Goal: Task Accomplishment & Management: Use online tool/utility

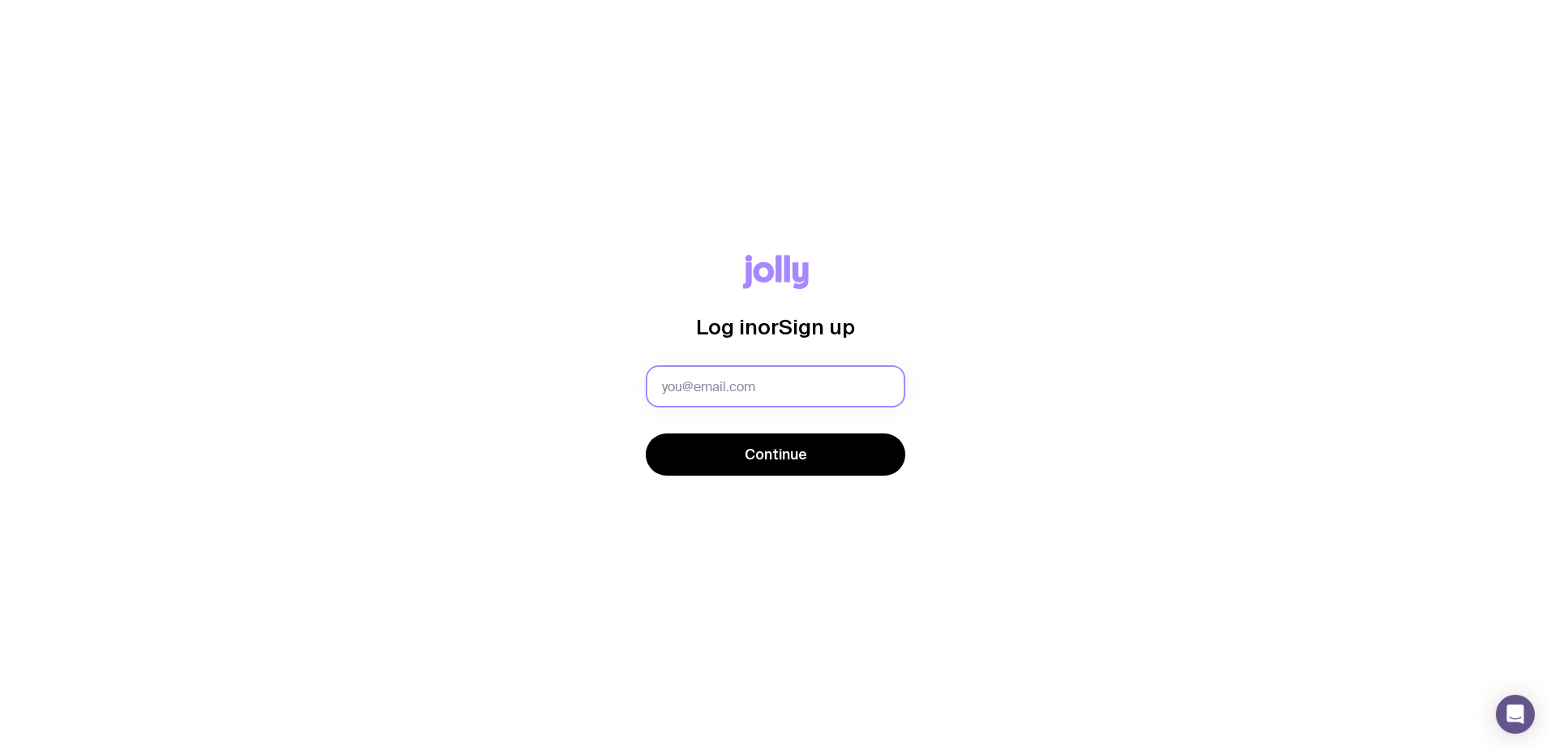
click at [732, 385] on input "text" at bounding box center [776, 386] width 260 height 42
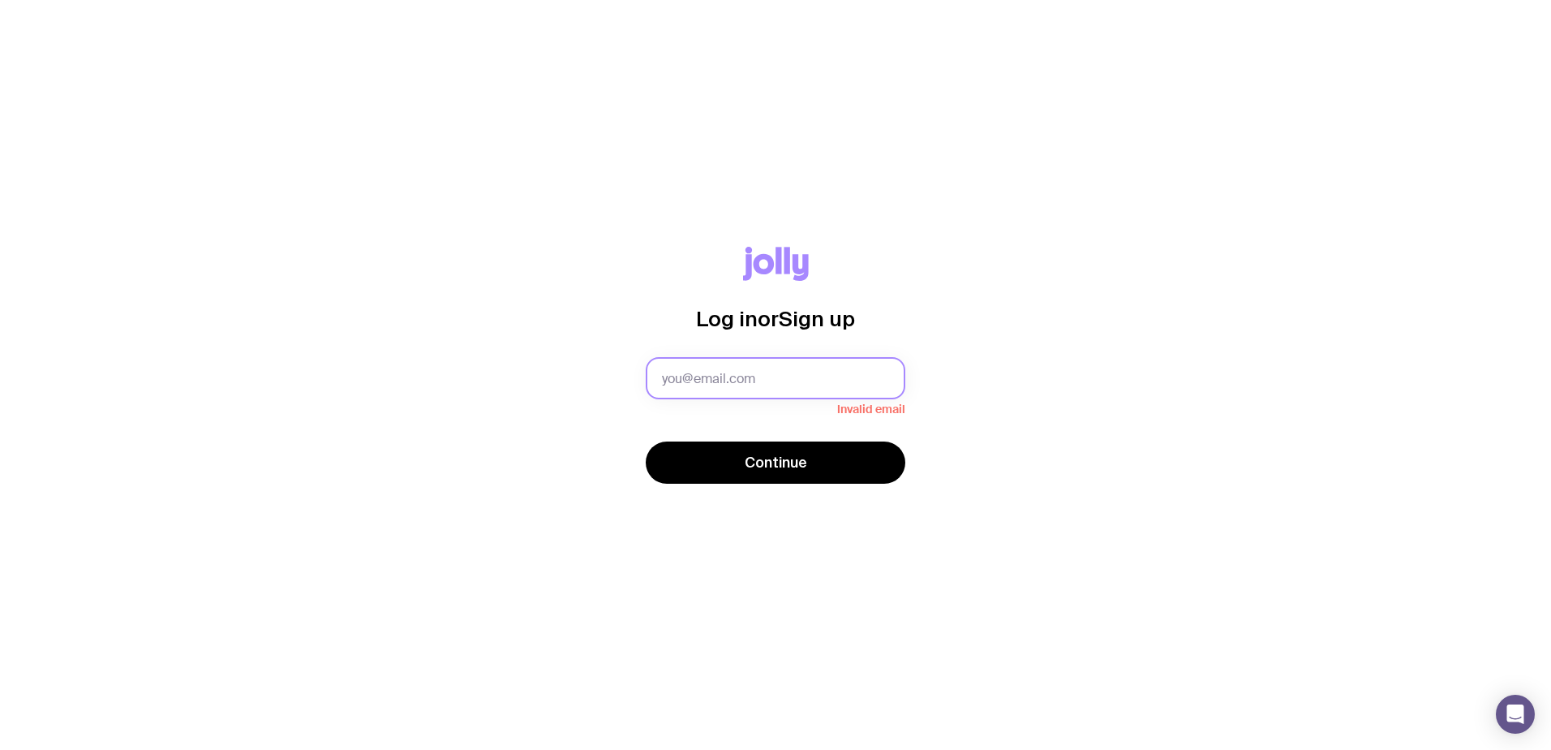
drag, startPoint x: 729, startPoint y: 376, endPoint x: 757, endPoint y: 393, distance: 32.4
click at [729, 376] on input "text" at bounding box center [776, 378] width 260 height 42
paste input "[PERSON_NAME][EMAIL_ADDRESS][DOMAIN_NAME]"
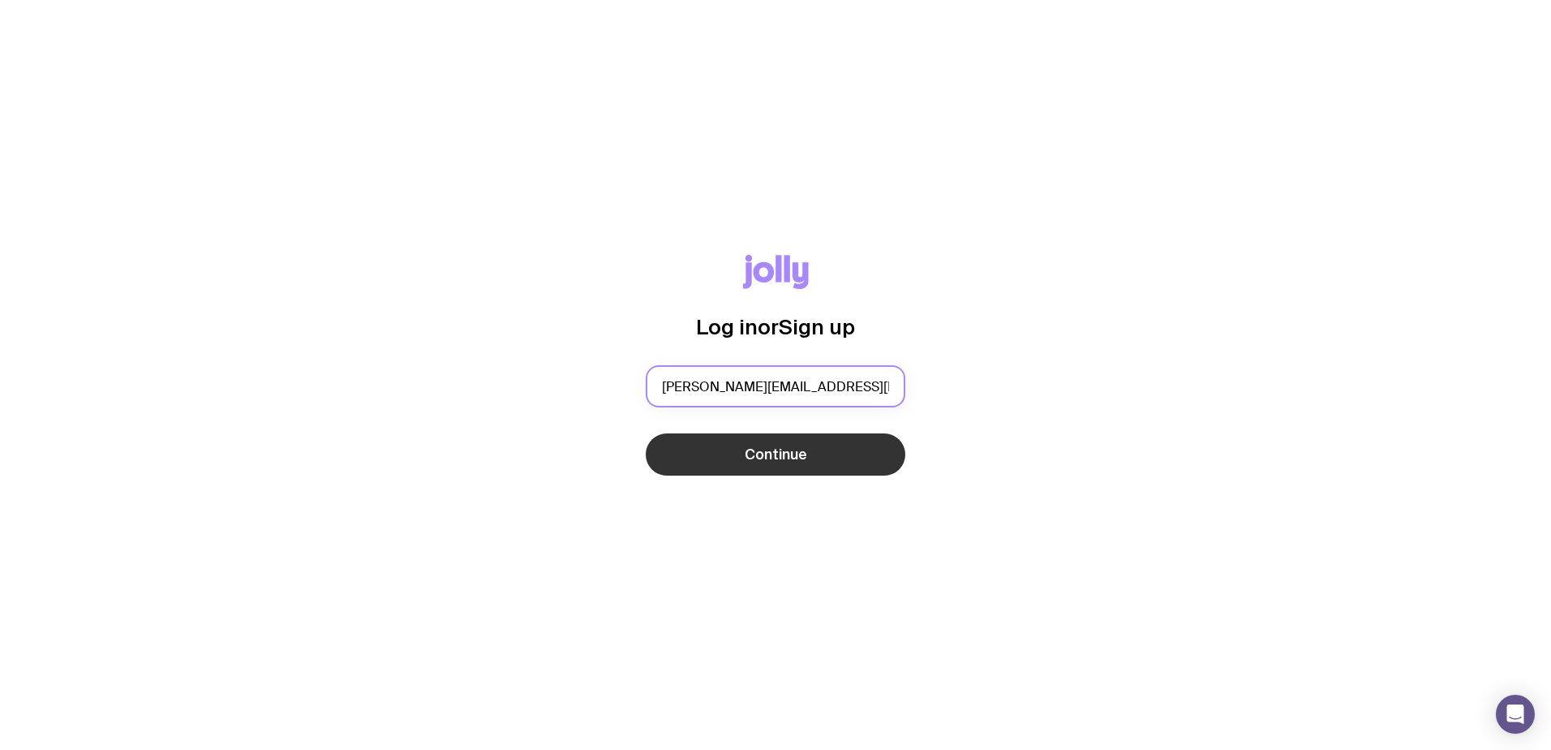
type input "[PERSON_NAME][EMAIL_ADDRESS][DOMAIN_NAME]"
click at [793, 462] on span "Continue" at bounding box center [776, 454] width 62 height 19
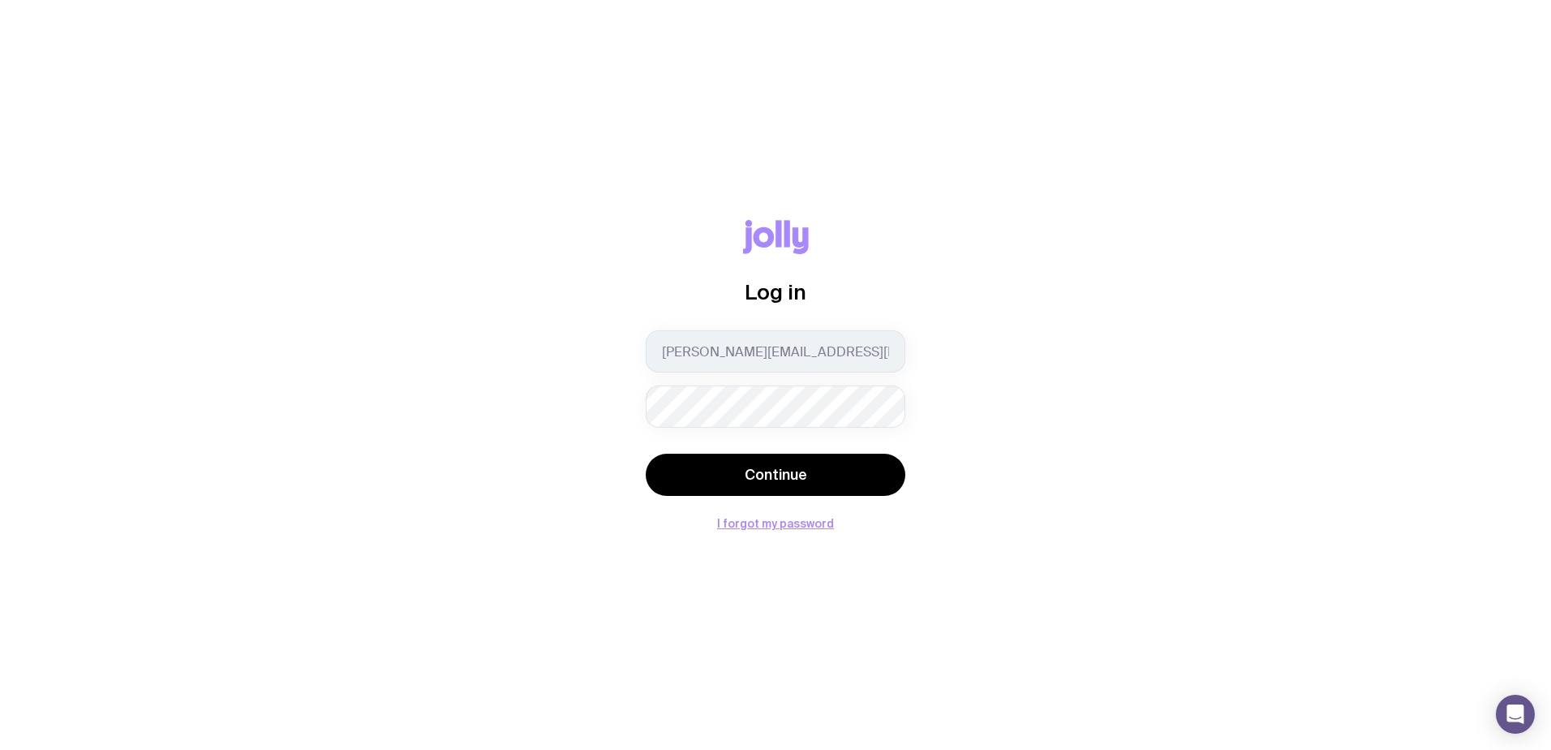
click at [857, 503] on div "Log in [PERSON_NAME][EMAIL_ADDRESS][DOMAIN_NAME] Continue I forgot my password" at bounding box center [776, 374] width 260 height 309
click at [856, 482] on button "Continue" at bounding box center [776, 474] width 260 height 42
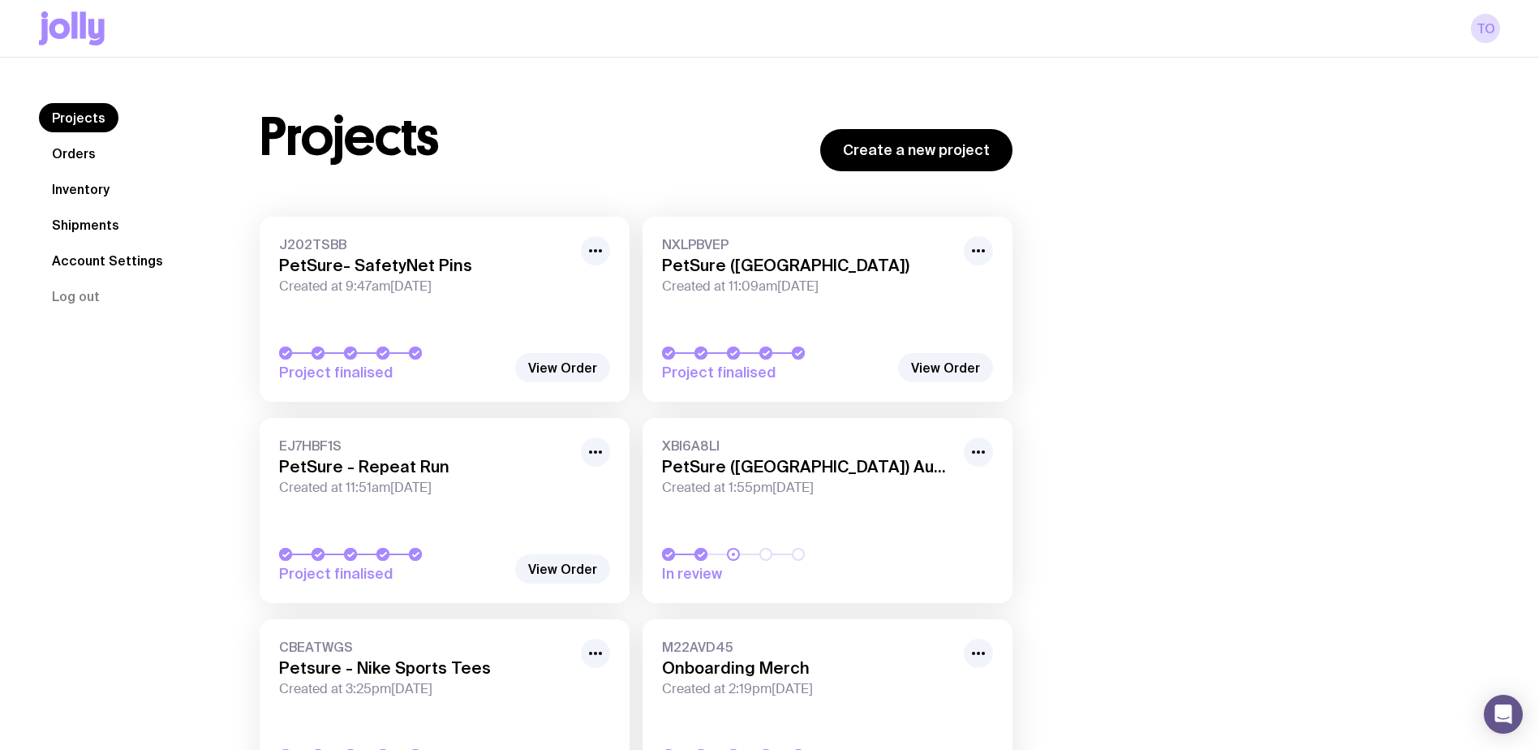
click at [77, 186] on link "Inventory" at bounding box center [81, 188] width 84 height 29
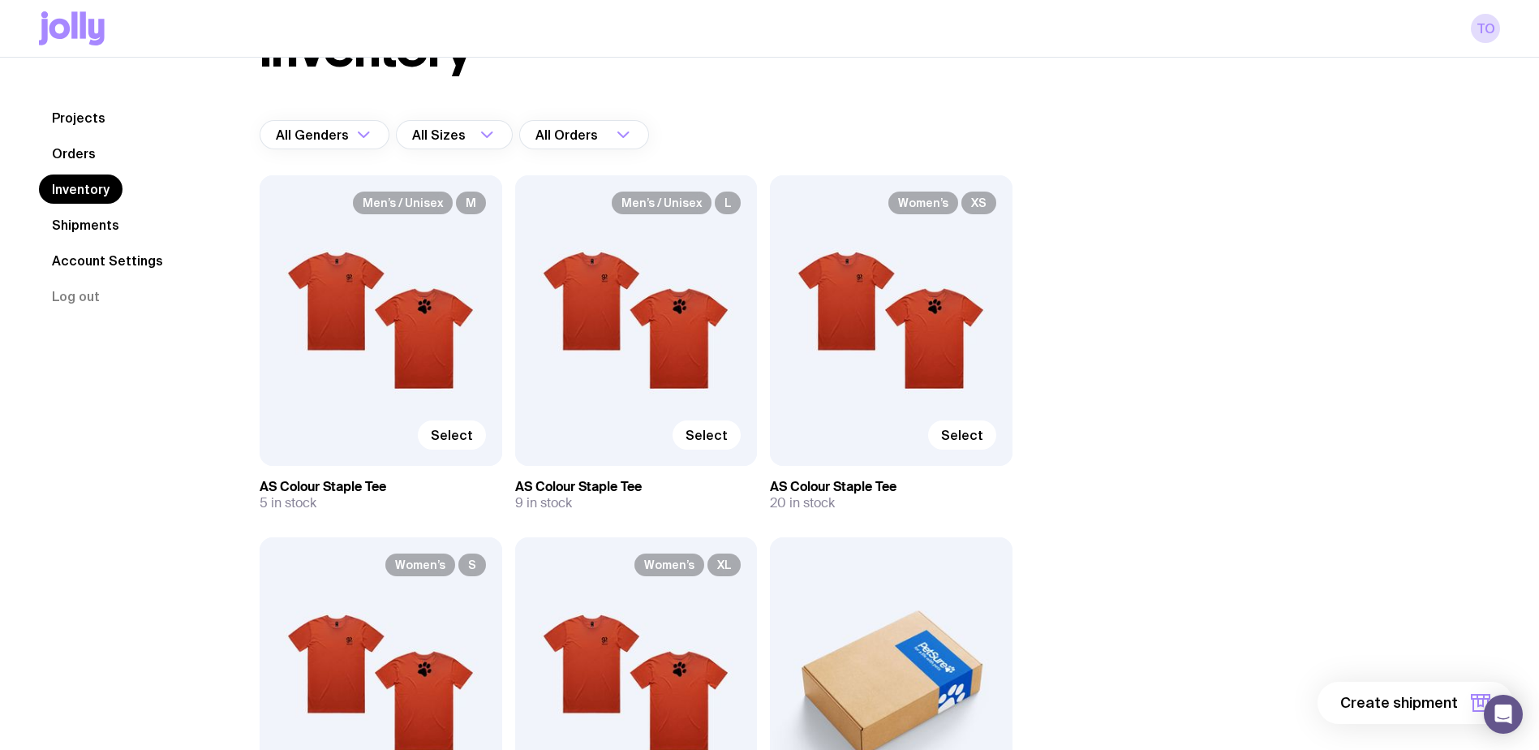
scroll to position [81, 0]
click at [960, 431] on span "Select" at bounding box center [962, 434] width 42 height 16
click at [0, 0] on input "Select" at bounding box center [0, 0] width 0 height 0
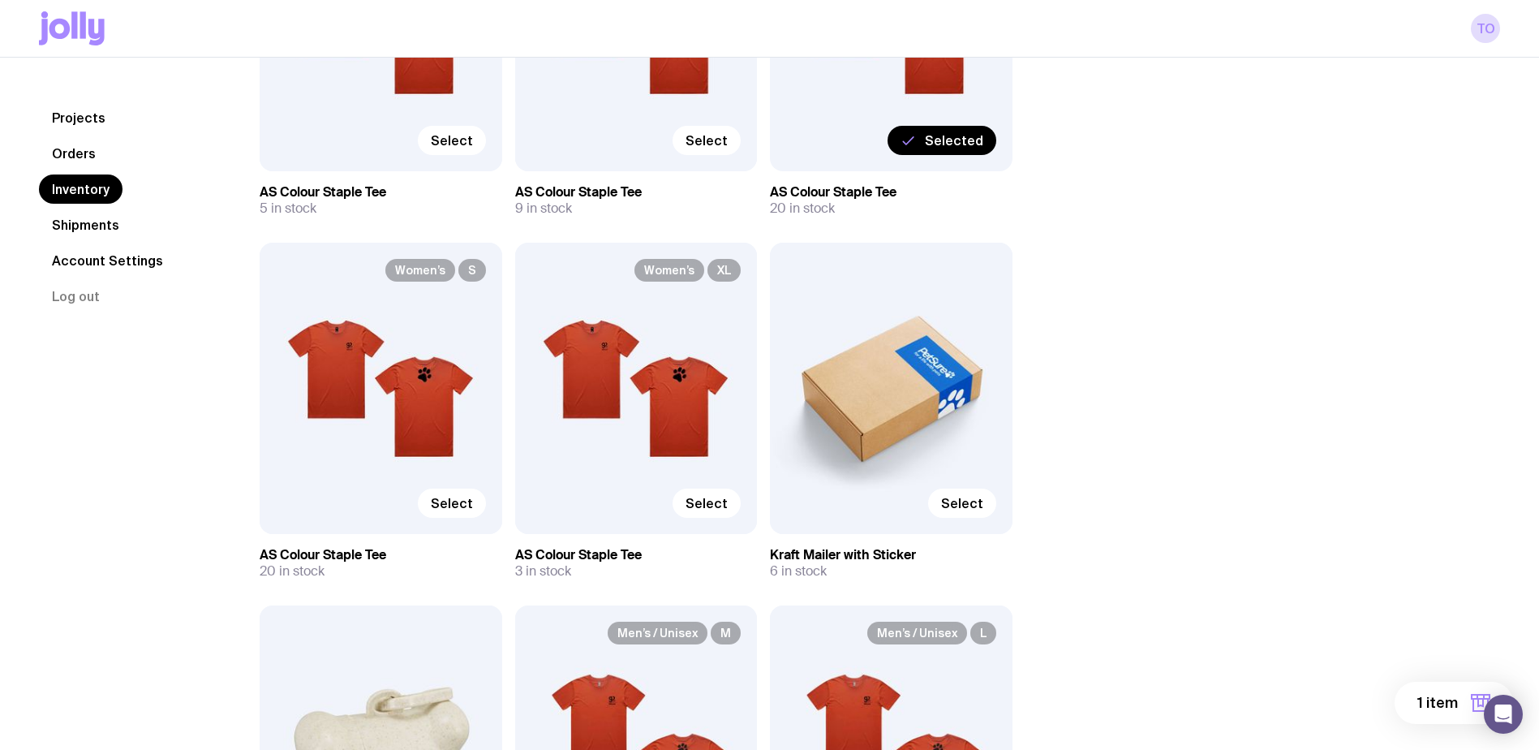
scroll to position [487, 0]
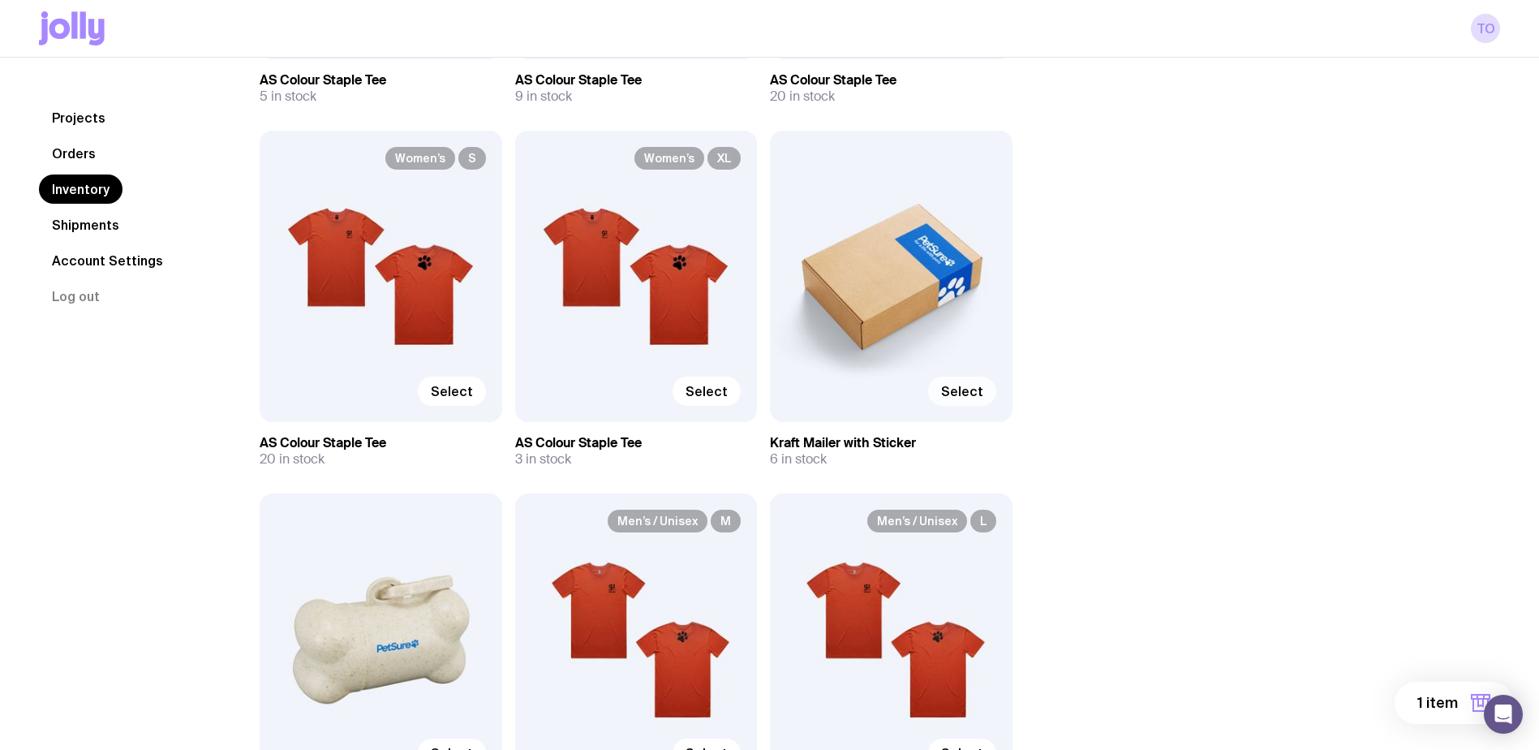
click at [952, 386] on span "Select" at bounding box center [962, 391] width 42 height 16
click at [0, 0] on input "Select" at bounding box center [0, 0] width 0 height 0
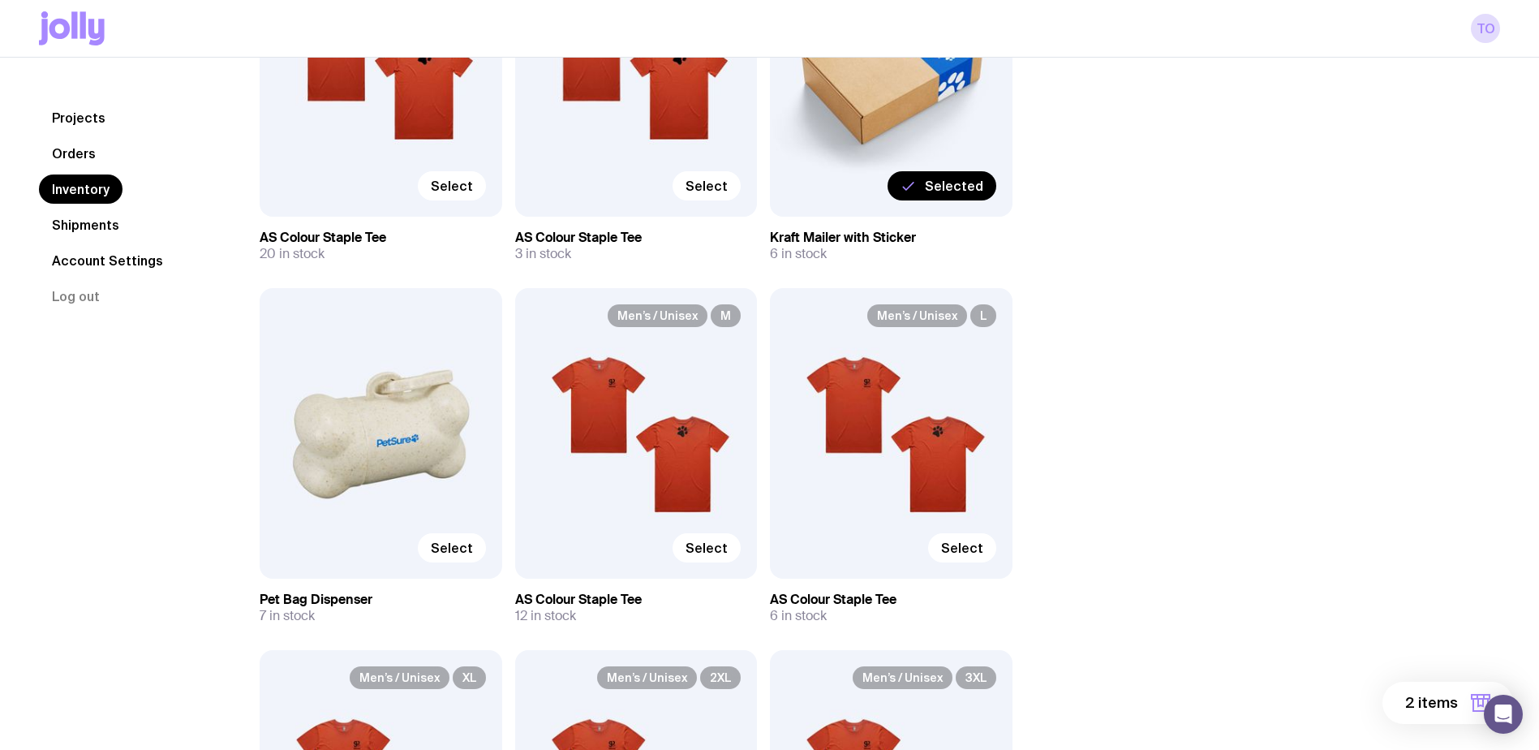
scroll to position [730, 0]
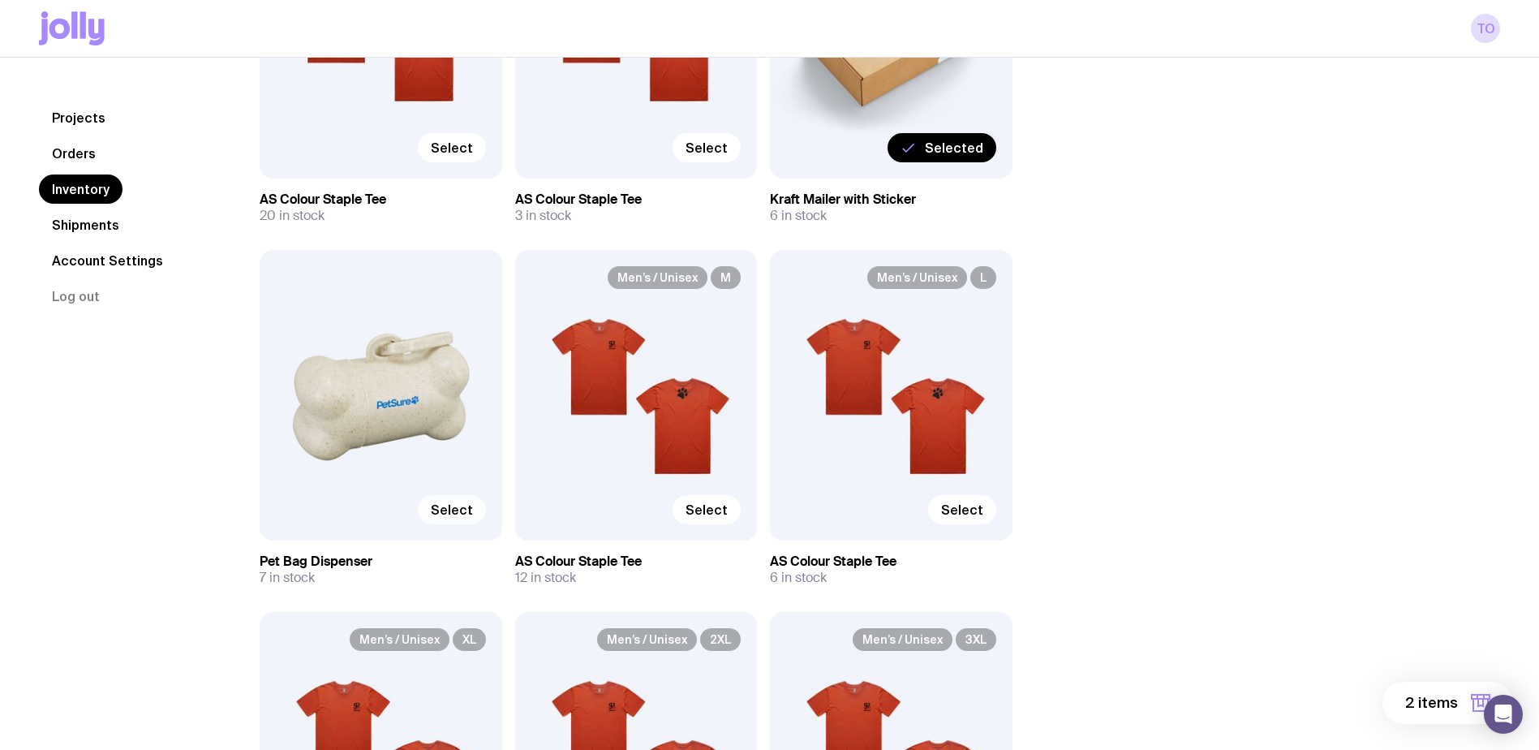
click at [434, 507] on span "Select" at bounding box center [452, 509] width 42 height 16
click at [0, 0] on input "Select" at bounding box center [0, 0] width 0 height 0
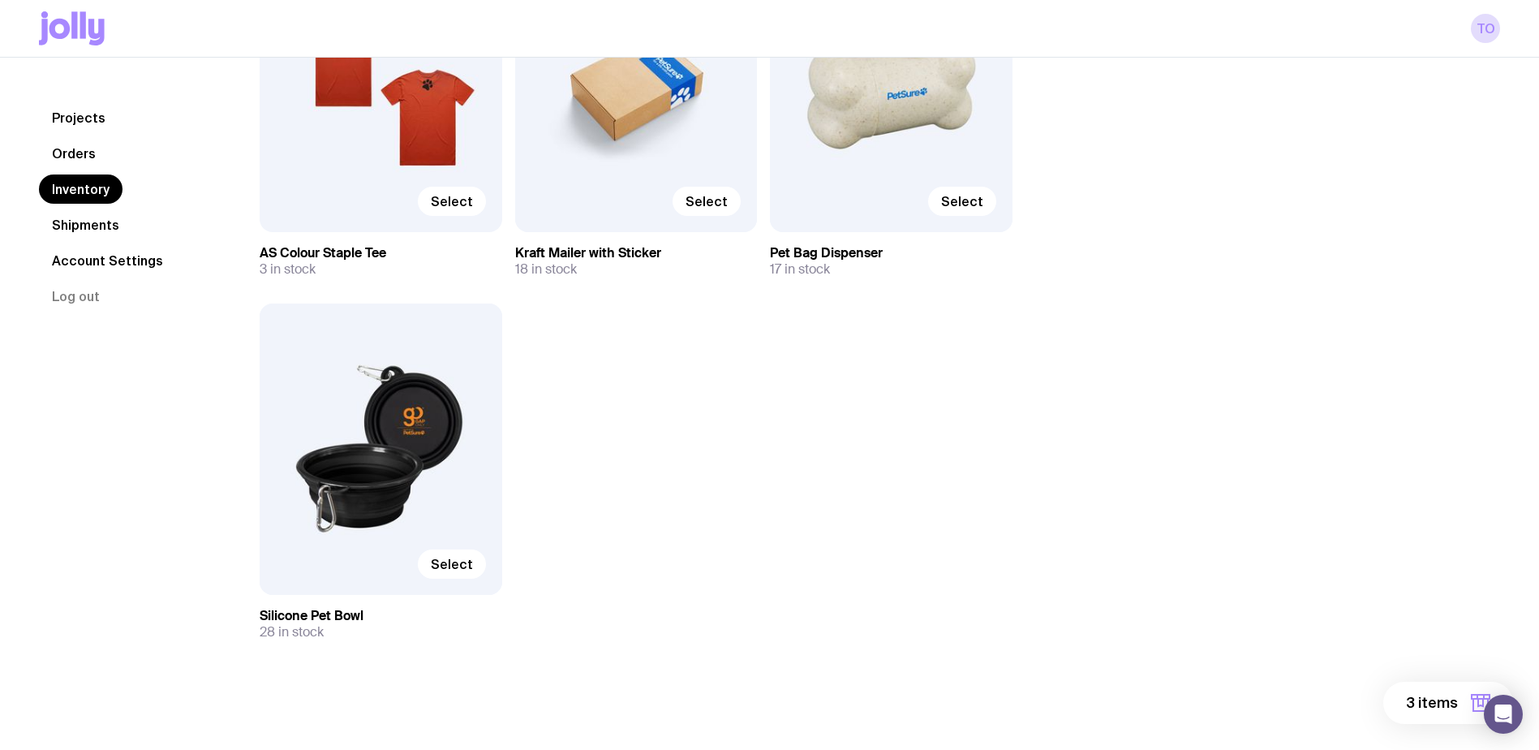
scroll to position [2125, 0]
click at [462, 561] on span "Select" at bounding box center [452, 563] width 42 height 16
click at [0, 0] on input "Select" at bounding box center [0, 0] width 0 height 0
click at [1436, 698] on span "4 items" at bounding box center [1431, 702] width 54 height 19
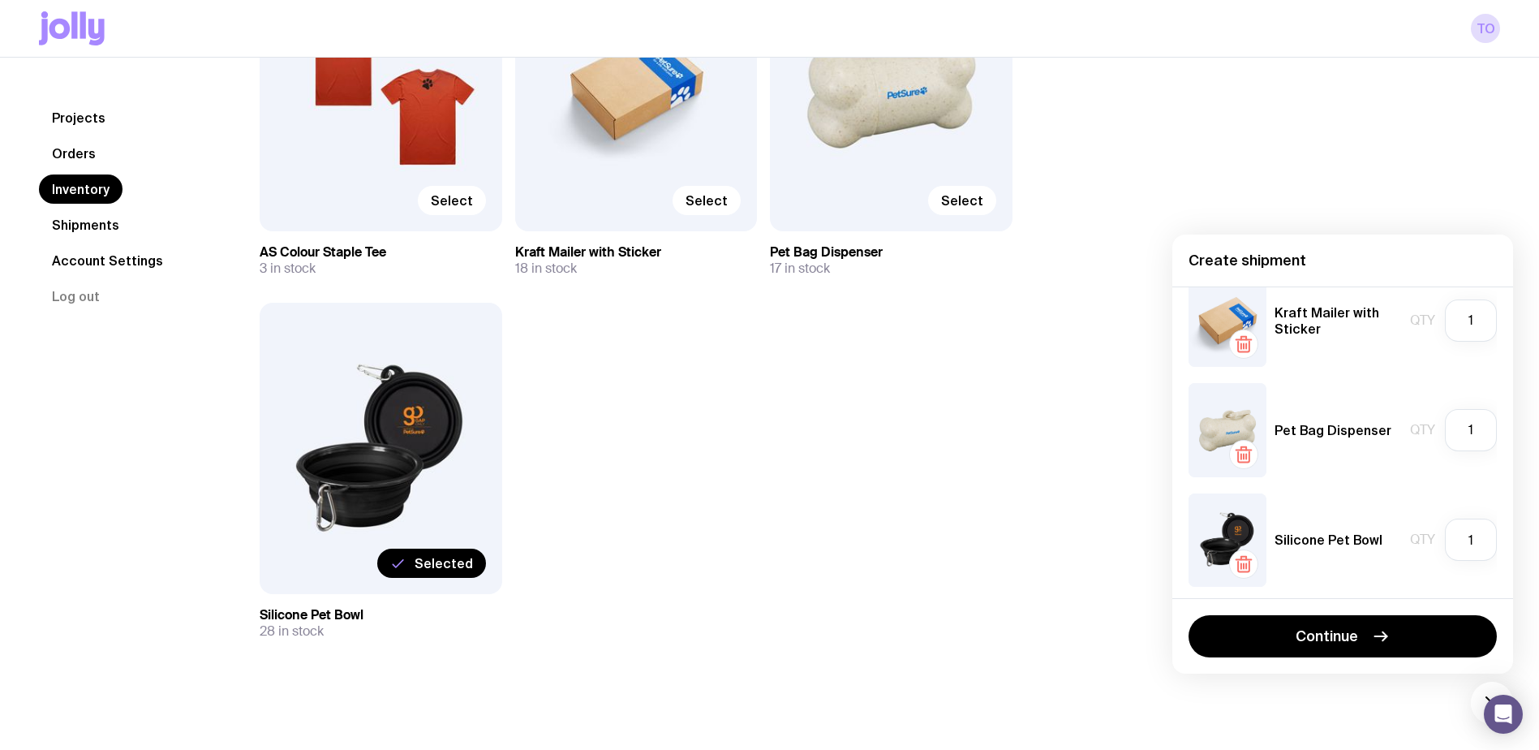
scroll to position [144, 0]
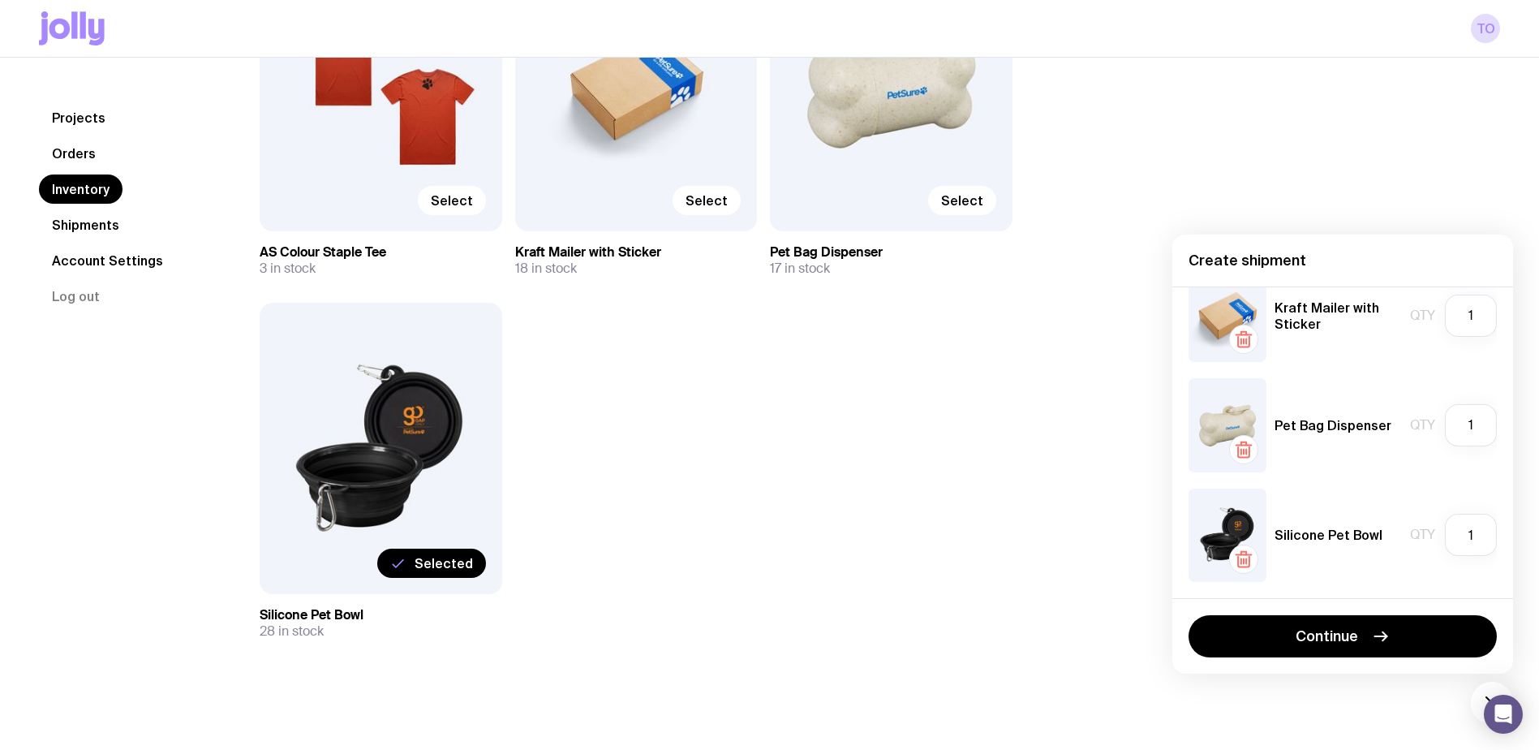
click at [1309, 634] on span "Continue" at bounding box center [1327, 635] width 62 height 19
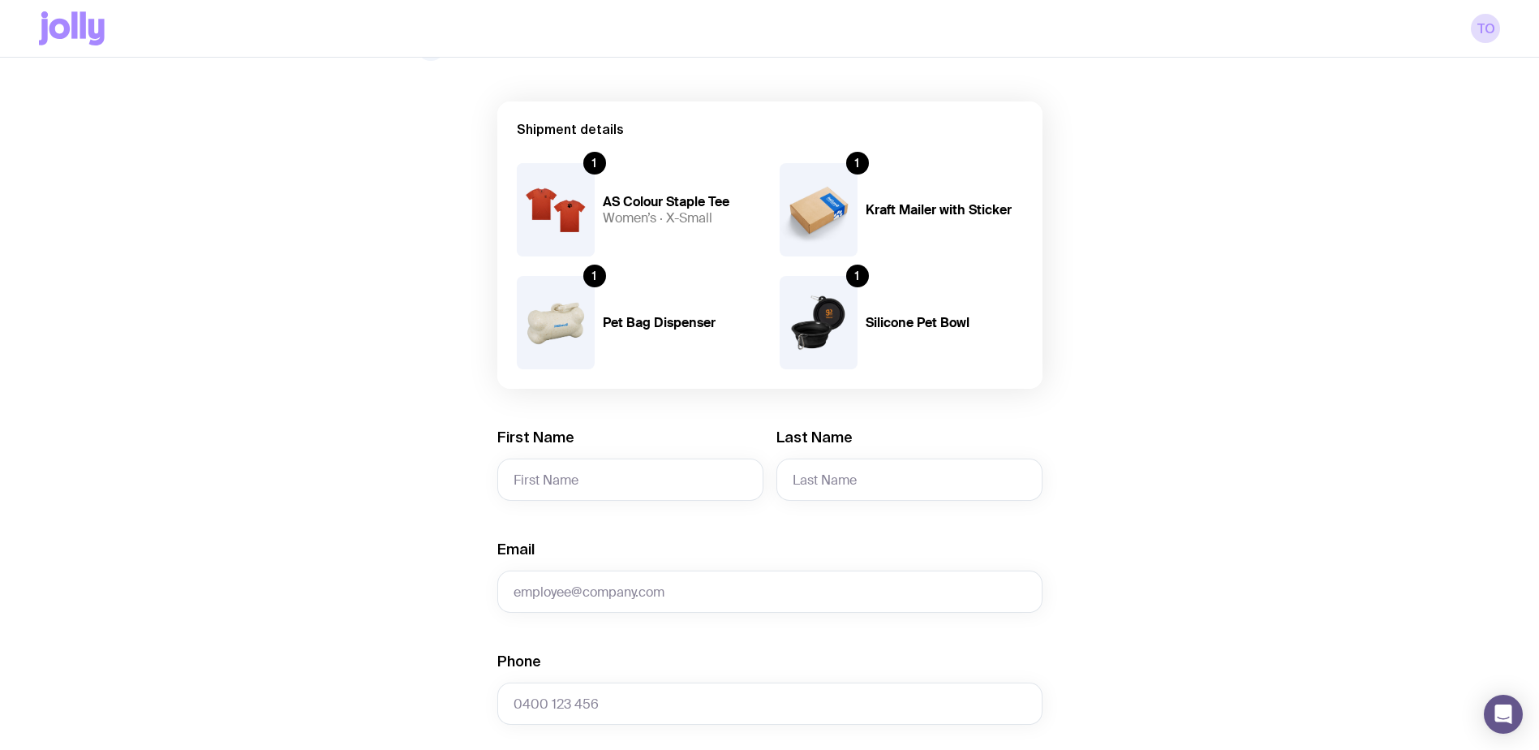
scroll to position [243, 0]
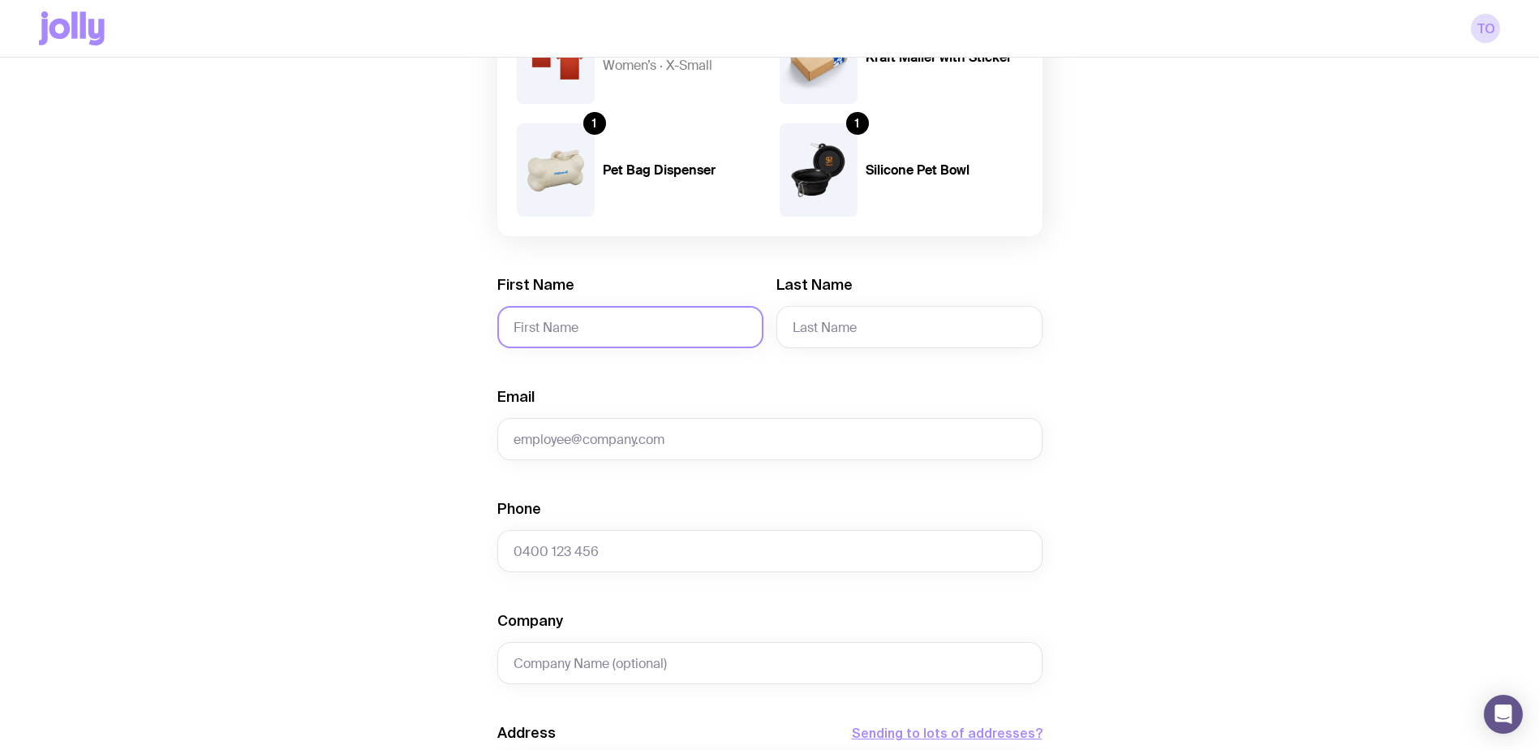
click at [588, 324] on input "First Name" at bounding box center [630, 327] width 266 height 42
type input "Ariauna ([PERSON_NAME])"
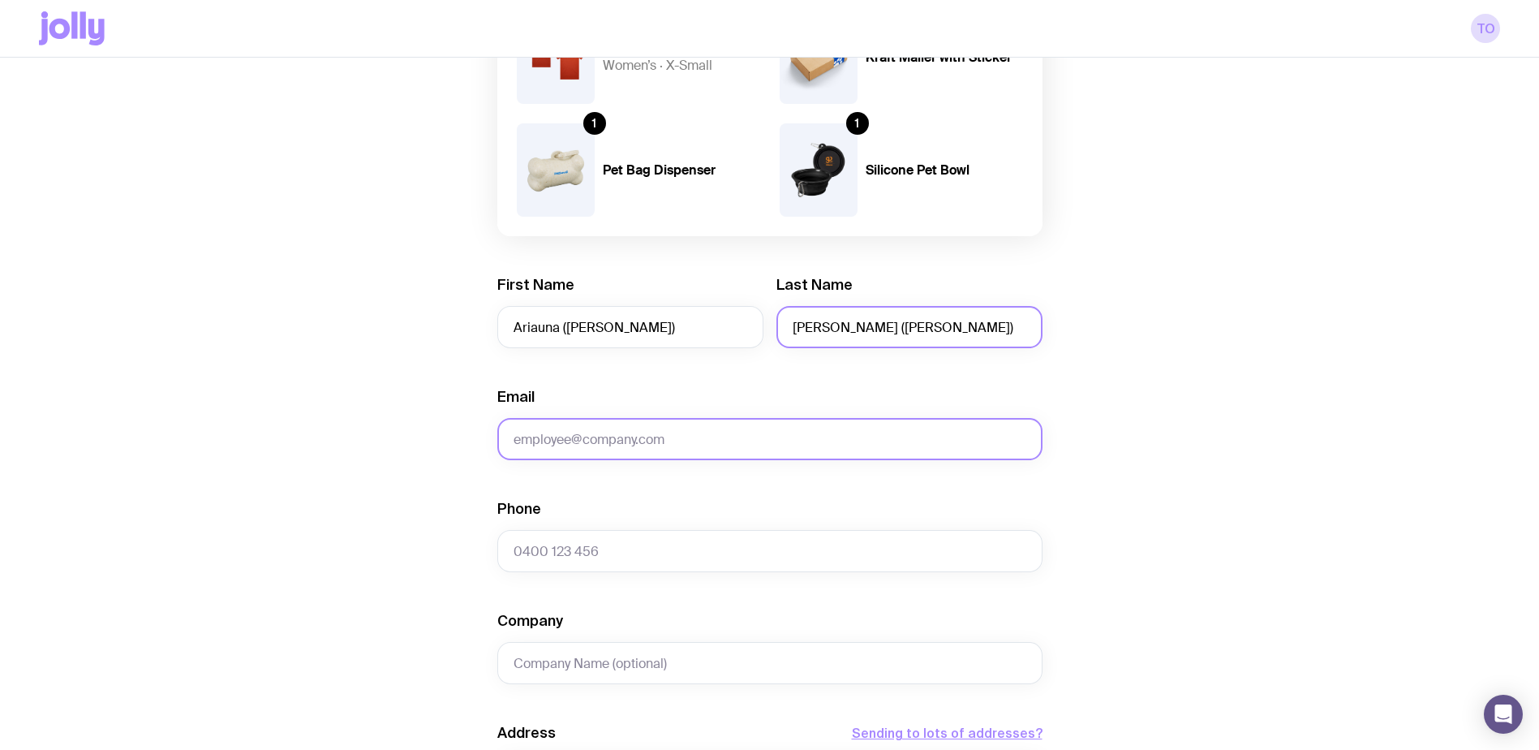
type input "[PERSON_NAME] ([PERSON_NAME])"
click at [629, 434] on input "Email" at bounding box center [769, 439] width 545 height 42
type input "[EMAIL_ADDRESS][DOMAIN_NAME]"
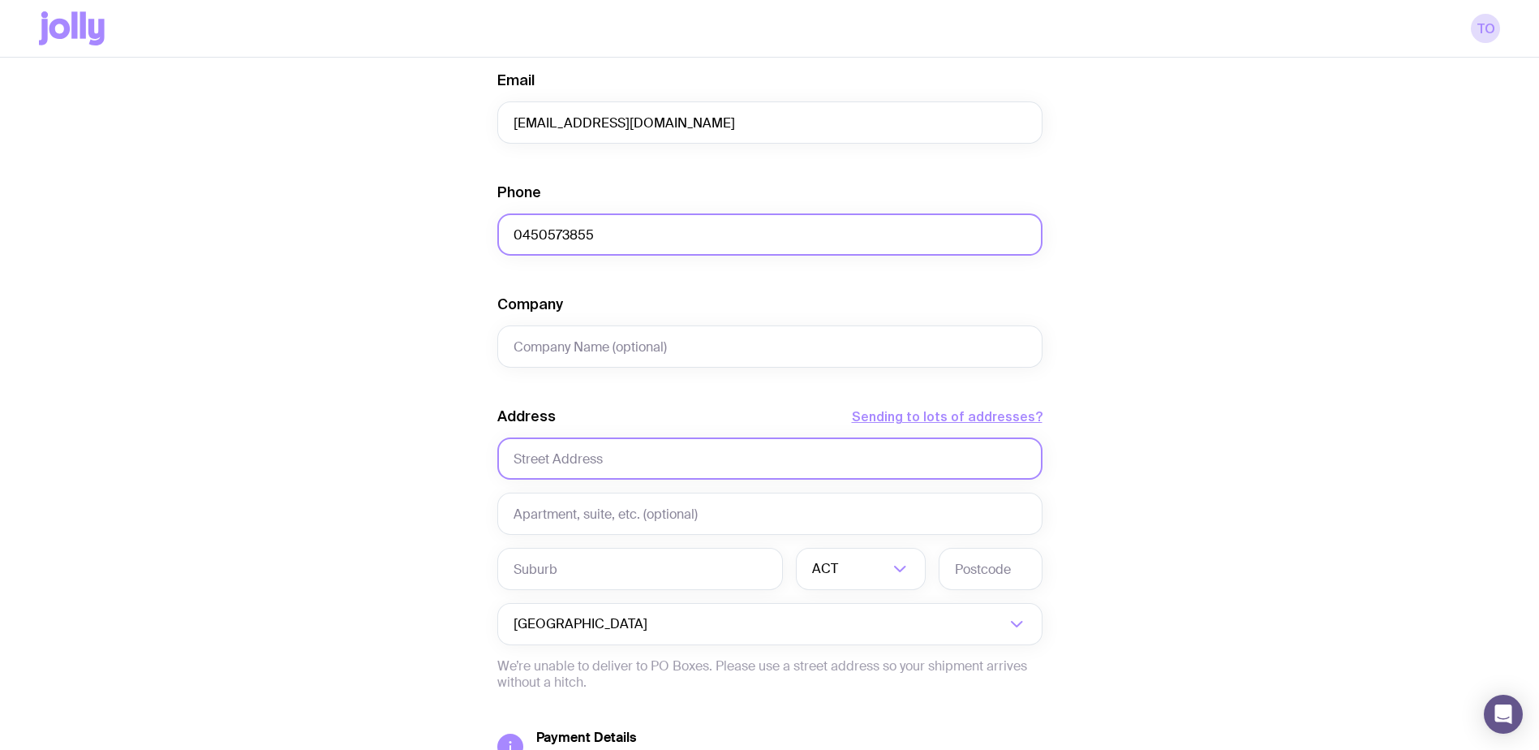
scroll to position [568, 0]
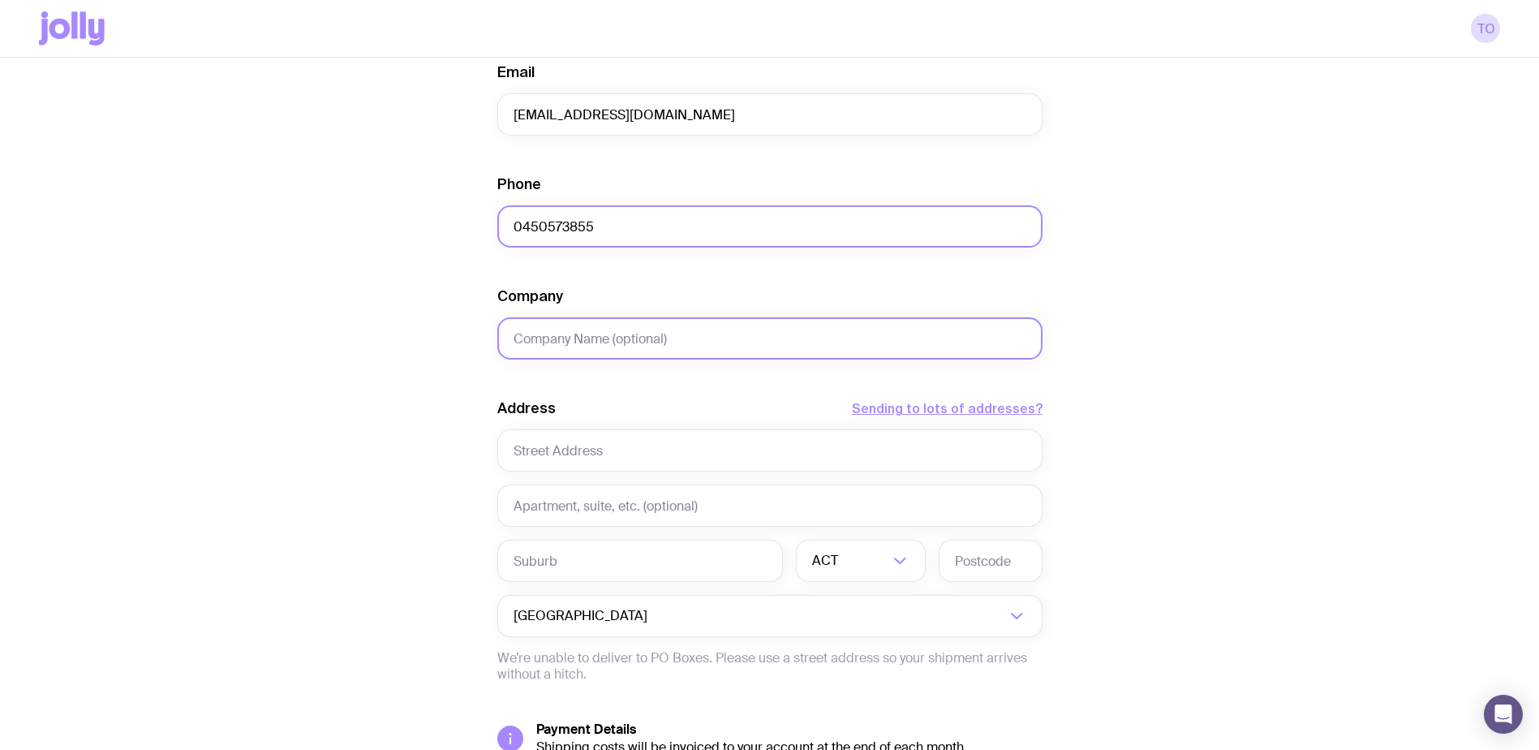
type input "0450573855"
click at [562, 343] on input "Company" at bounding box center [769, 338] width 545 height 42
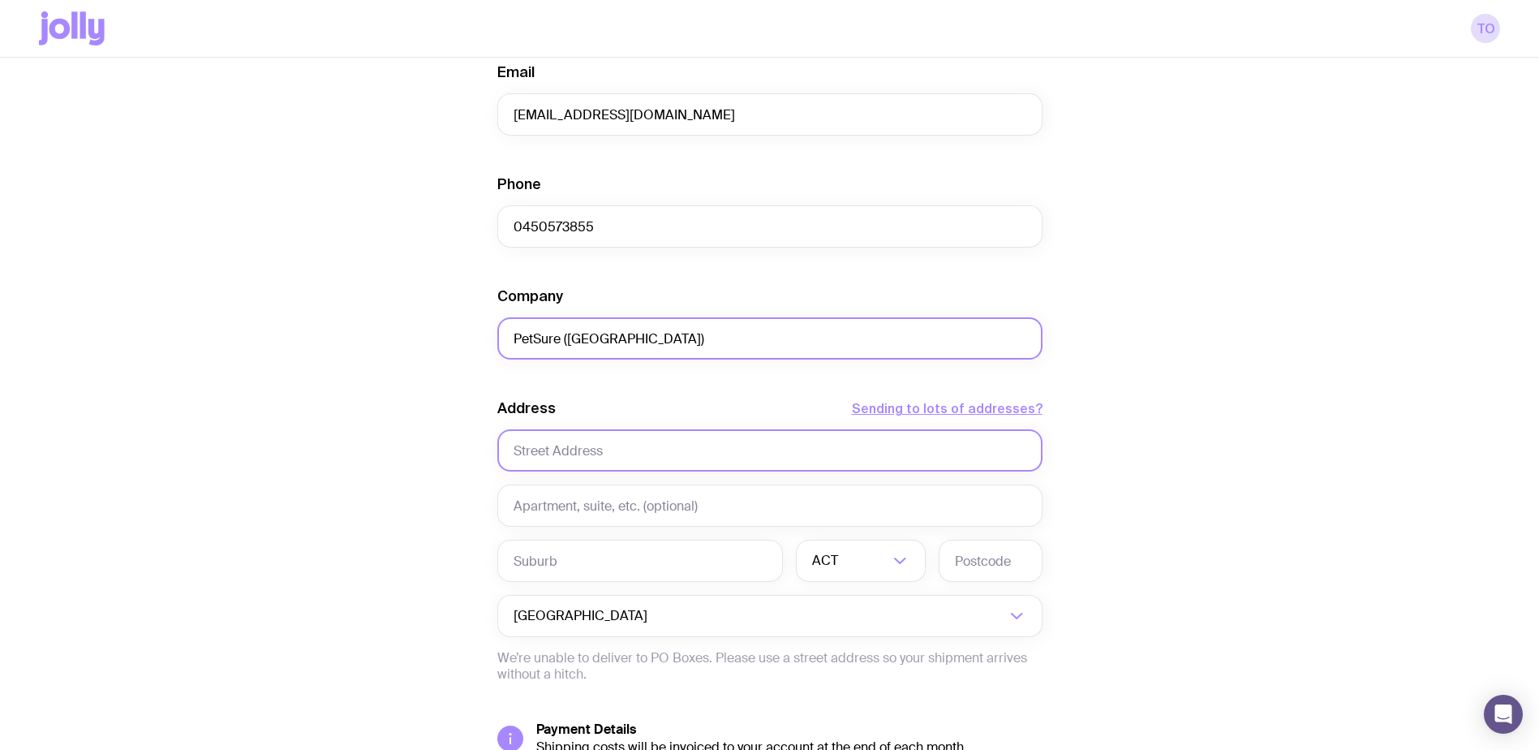
type input "PetSure ([GEOGRAPHIC_DATA])"
click at [591, 440] on input "text" at bounding box center [769, 450] width 545 height 42
type input "[STREET_ADDRESS]"
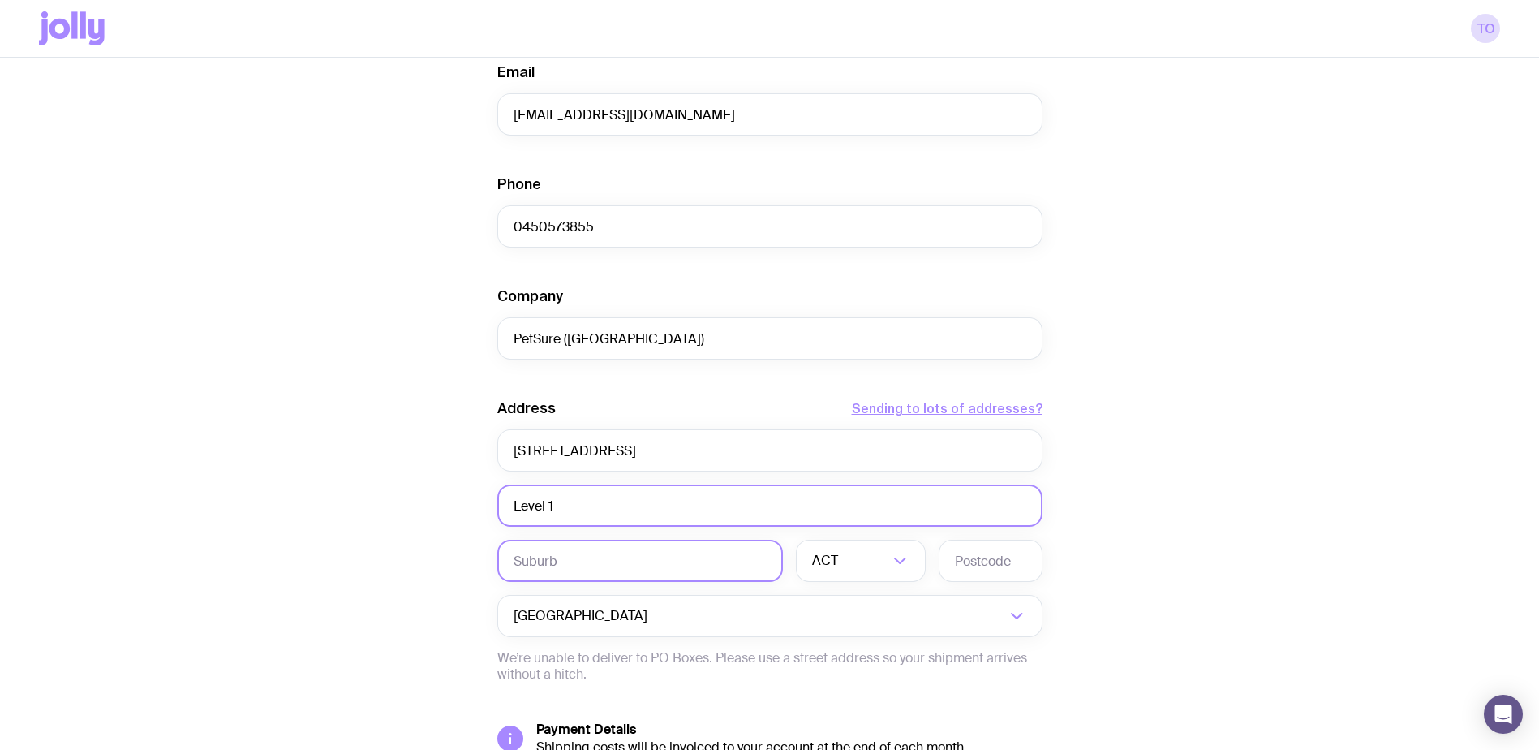
type input "Level 1"
click at [541, 566] on input "text" at bounding box center [640, 560] width 286 height 42
type input "Chatswood"
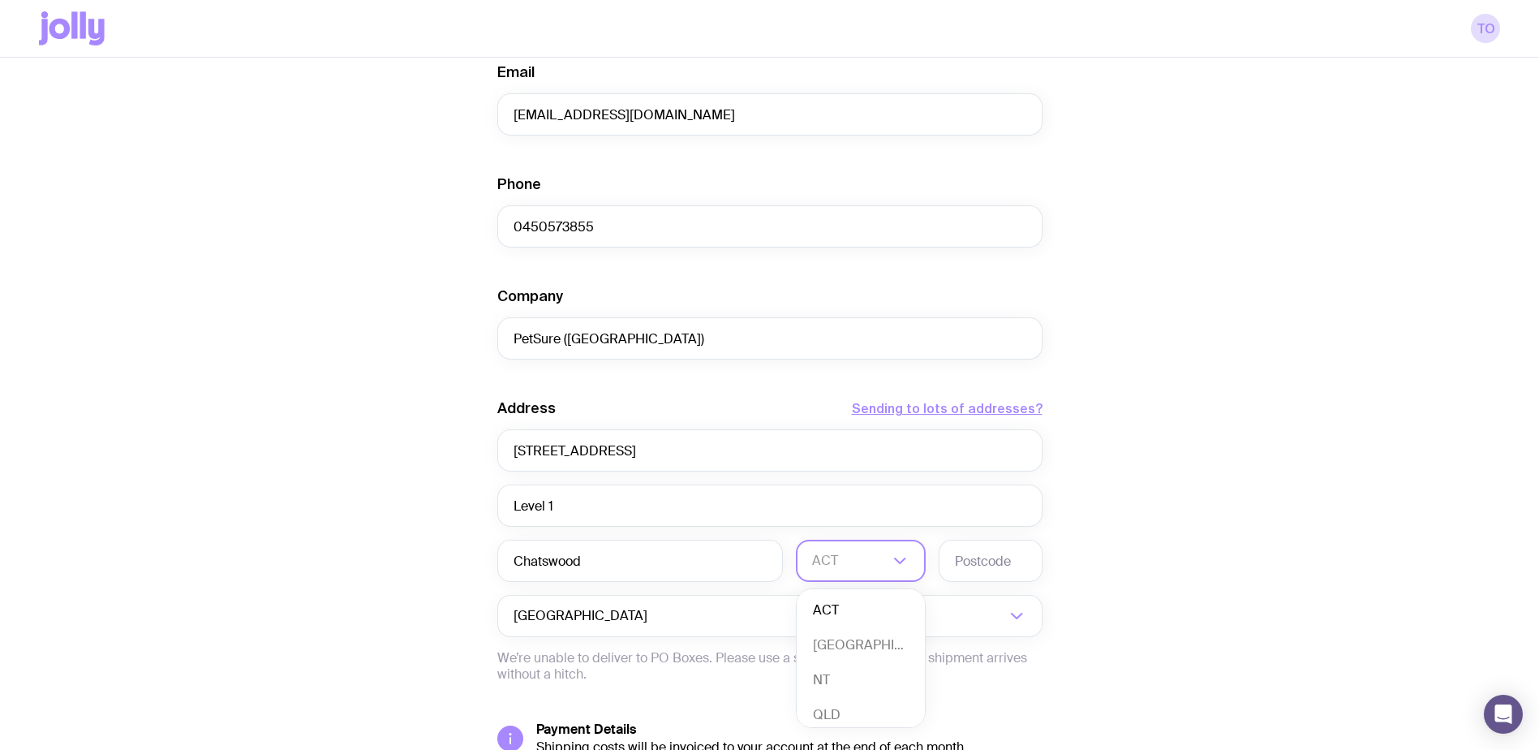
click at [865, 553] on input "Search for option" at bounding box center [850, 560] width 76 height 42
click at [844, 644] on li "[GEOGRAPHIC_DATA]" at bounding box center [861, 645] width 128 height 35
click at [1021, 560] on input "text" at bounding box center [991, 560] width 104 height 42
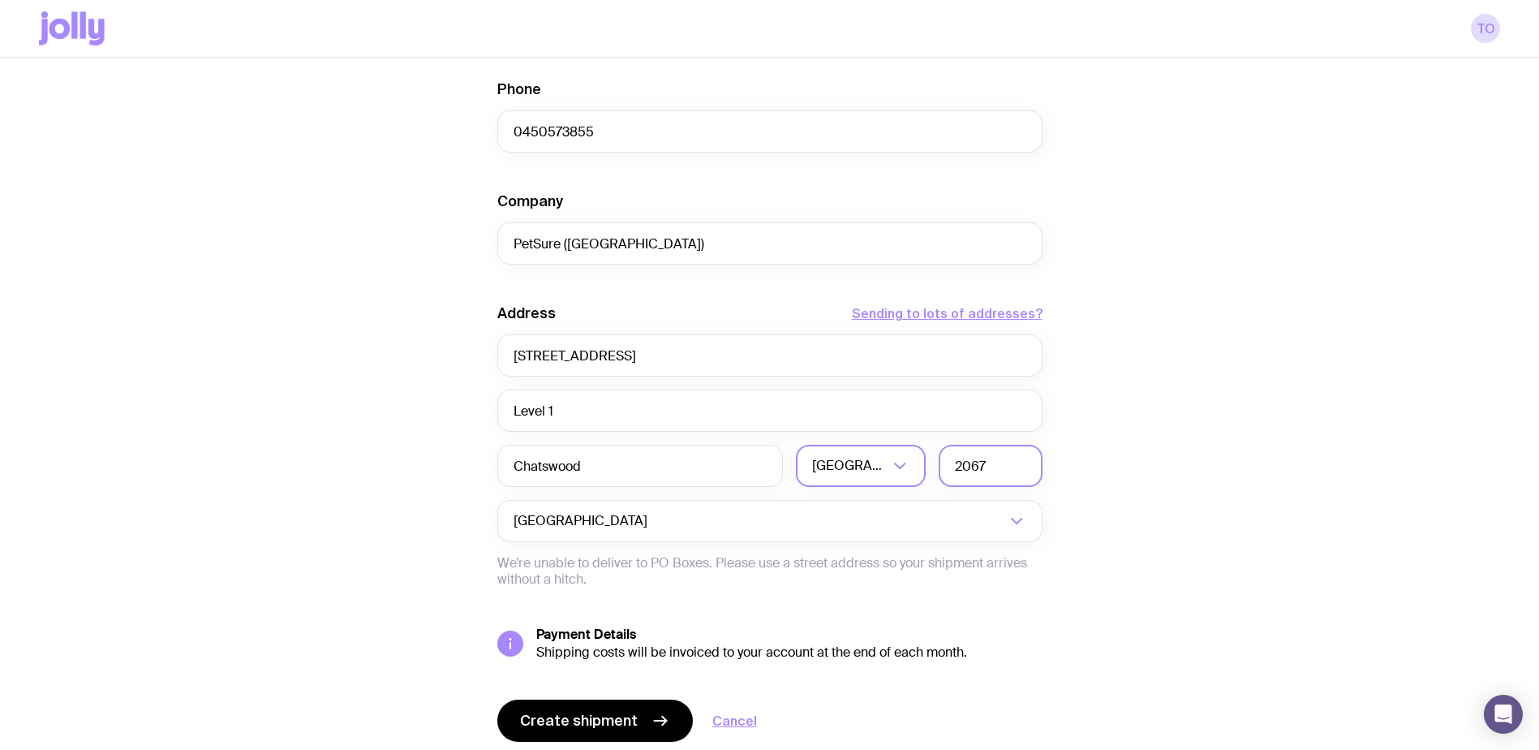
scroll to position [720, 0]
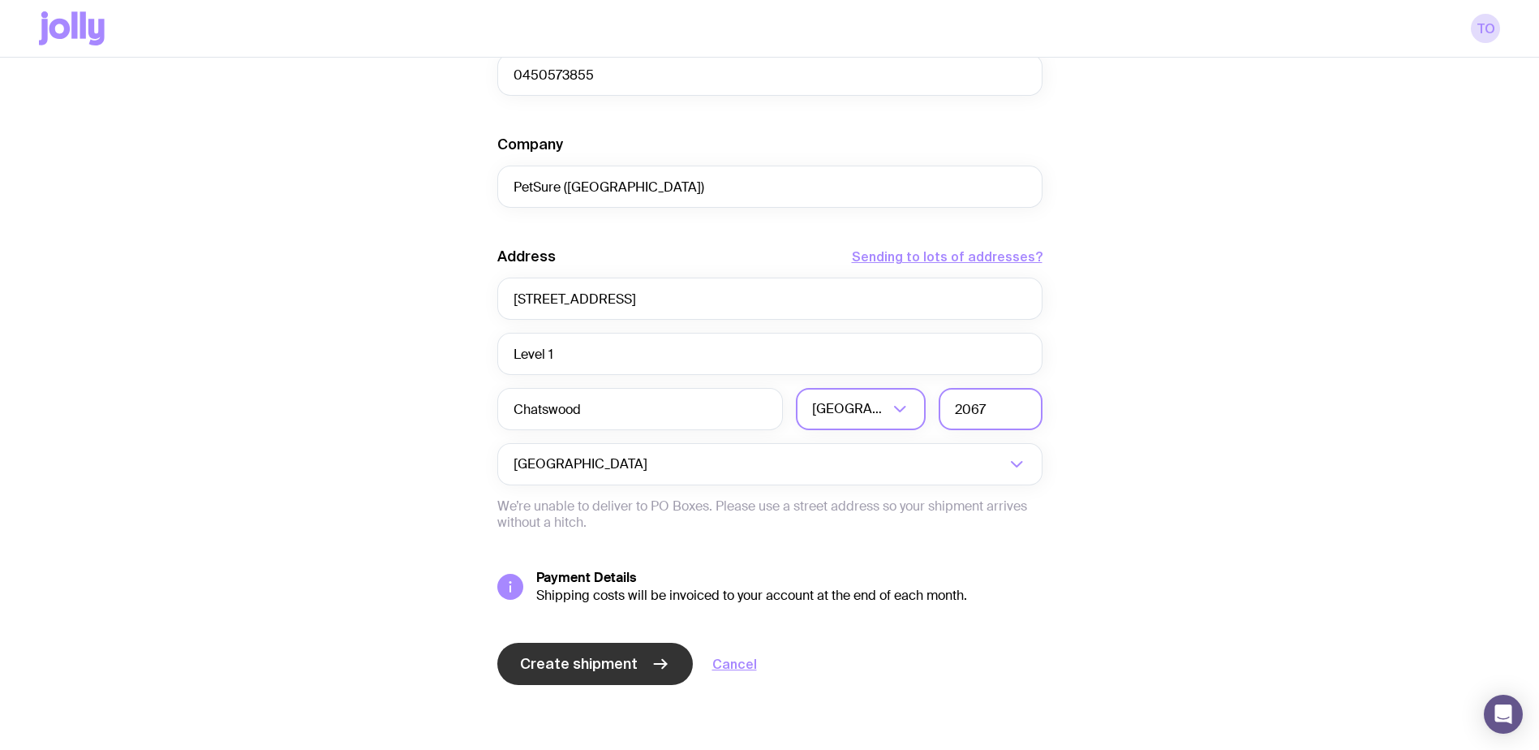
type input "2067"
click at [598, 664] on span "Create shipment" at bounding box center [579, 663] width 118 height 19
